Goal: Information Seeking & Learning: Learn about a topic

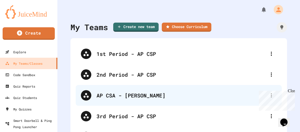
click at [117, 94] on div "AP CSA - [PERSON_NAME]" at bounding box center [180, 96] width 169 height 8
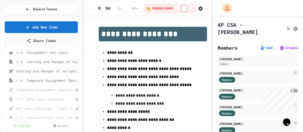
scroll to position [71, 0]
click at [39, 80] on span "1.6. Compound Assignment Operators" at bounding box center [45, 80] width 59 height 5
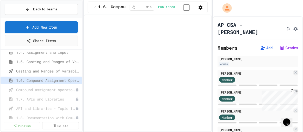
select select "***"
